Goal: Check status: Check status

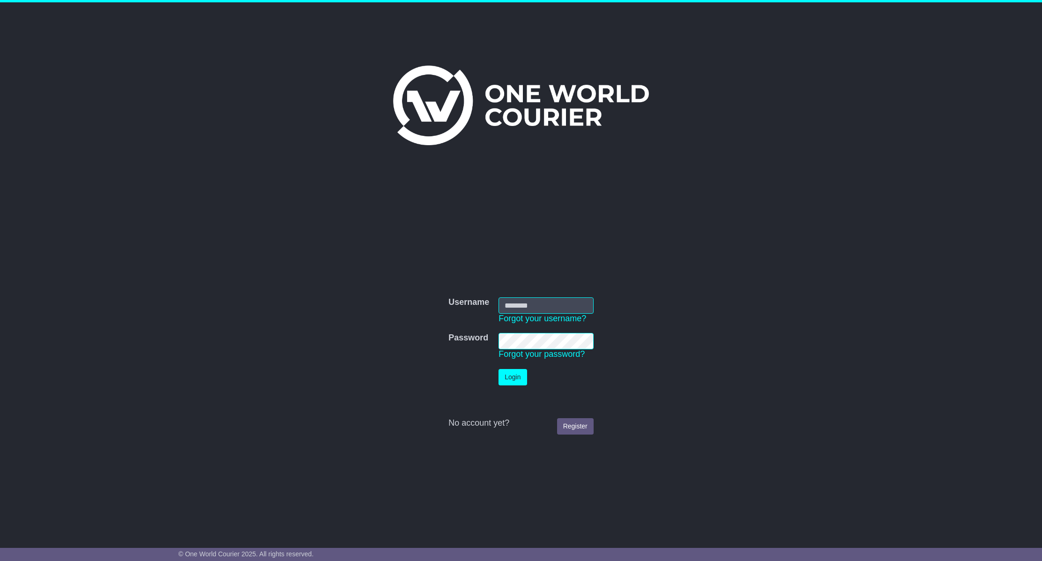
type input "**********"
click at [517, 379] on button "Login" at bounding box center [512, 377] width 28 height 16
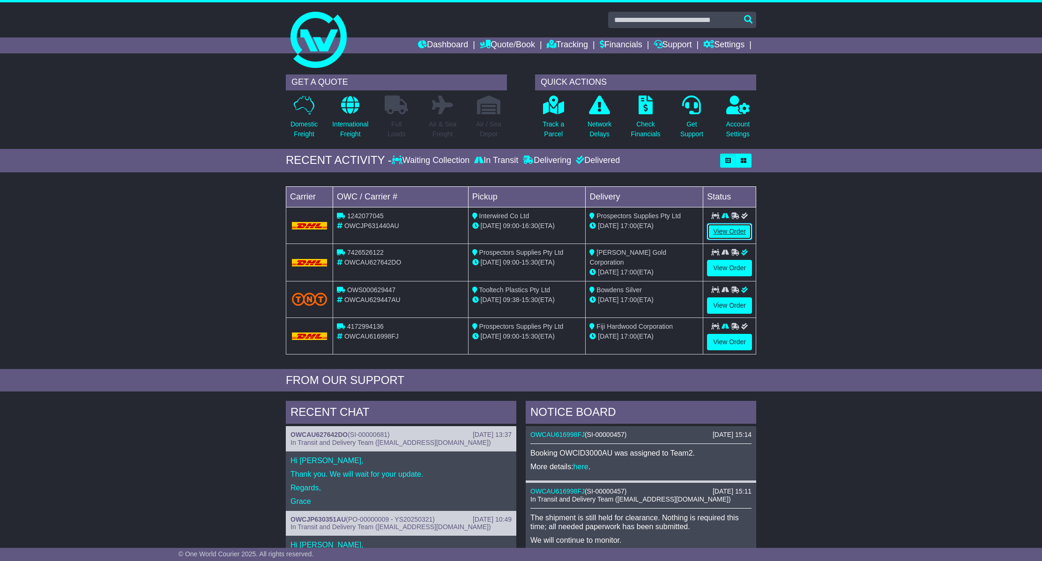
click at [726, 232] on link "View Order" at bounding box center [729, 231] width 45 height 16
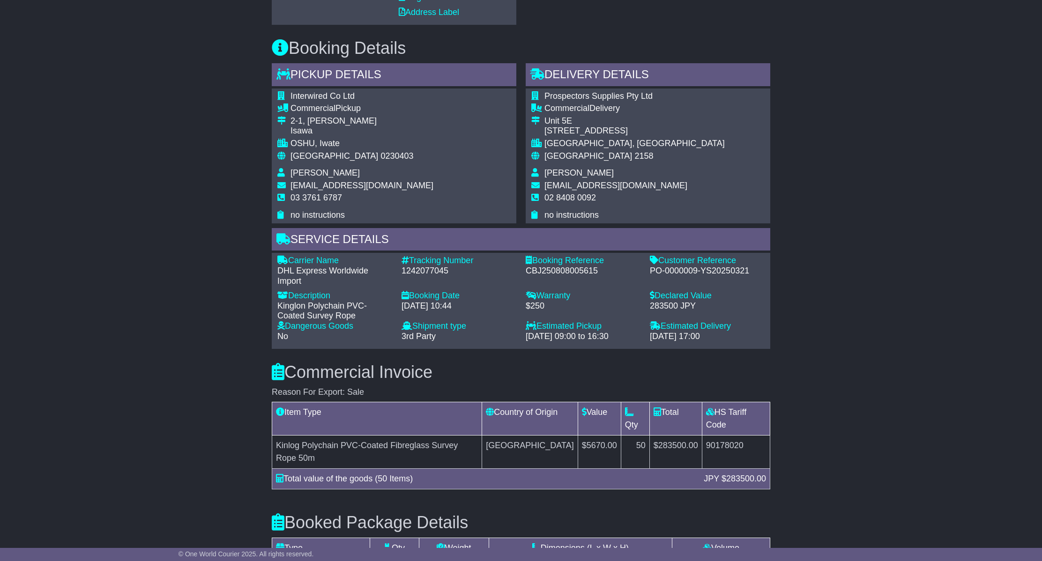
scroll to position [454, 0]
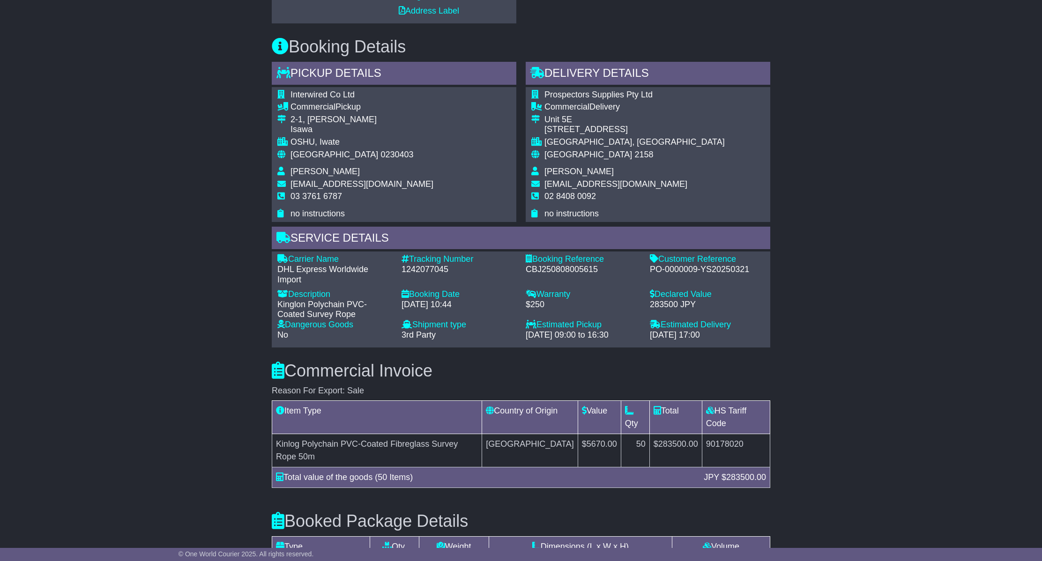
drag, startPoint x: 404, startPoint y: 271, endPoint x: 452, endPoint y: 274, distance: 48.3
click at [452, 274] on div "1242077045" at bounding box center [458, 270] width 115 height 10
click at [426, 272] on div "1242077045" at bounding box center [458, 270] width 115 height 10
copy div "1242077045"
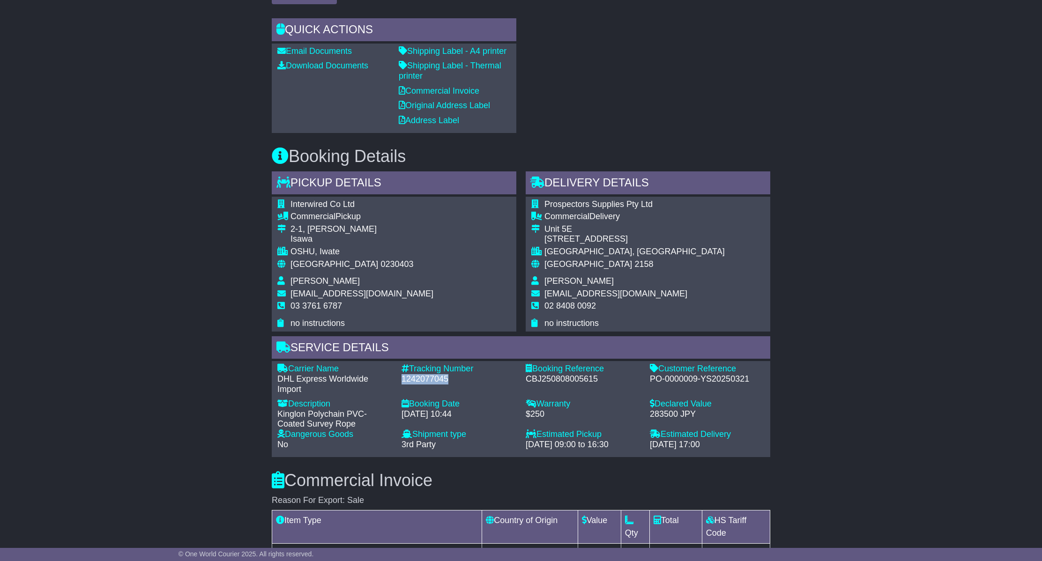
scroll to position [0, 0]
